Goal: Task Accomplishment & Management: Manage account settings

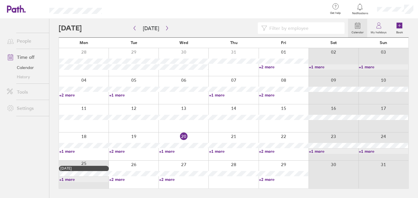
click at [269, 179] on link "+2 more" at bounding box center [283, 179] width 49 height 5
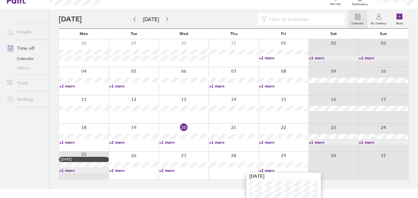
scroll to position [12, 0]
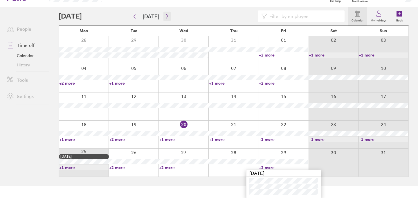
click at [166, 15] on icon "button" at bounding box center [167, 16] width 4 height 5
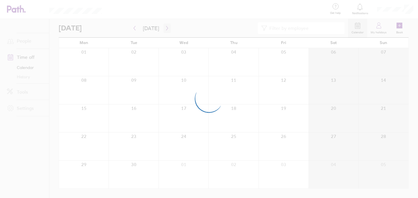
scroll to position [0, 0]
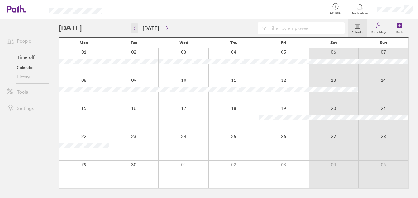
click at [135, 28] on icon "button" at bounding box center [134, 28] width 4 height 5
